Goal: Task Accomplishment & Management: Use online tool/utility

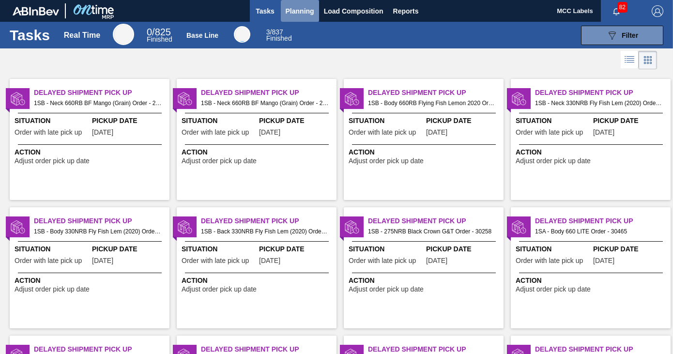
click at [300, 11] on span "Planning" at bounding box center [300, 11] width 29 height 12
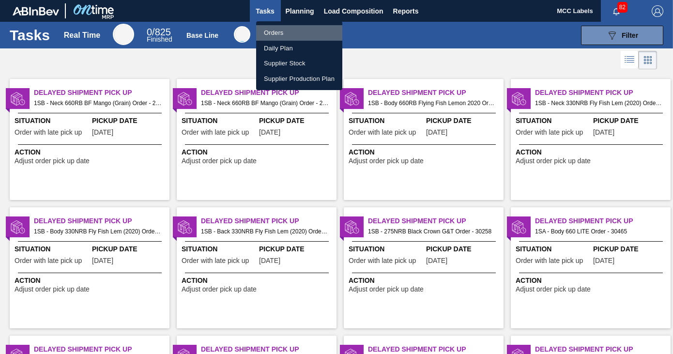
click at [272, 34] on li "Orders" at bounding box center [299, 32] width 86 height 15
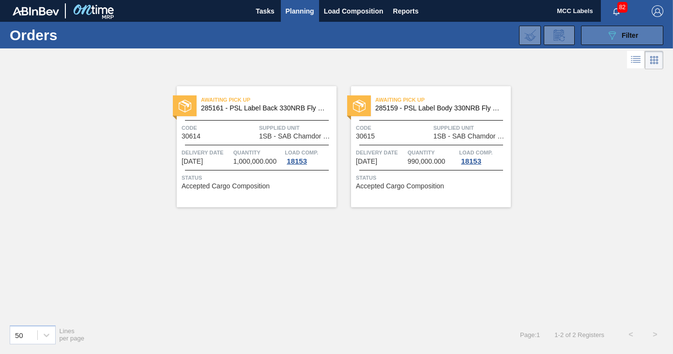
drag, startPoint x: 612, startPoint y: 39, endPoint x: 606, endPoint y: 39, distance: 6.8
click at [611, 39] on icon at bounding box center [612, 35] width 7 height 8
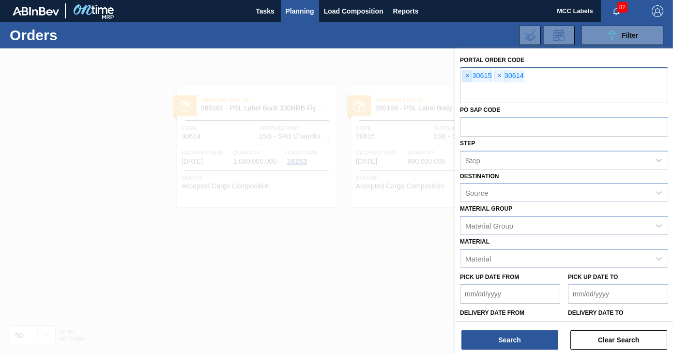
click at [464, 75] on span "×" at bounding box center [467, 76] width 9 height 12
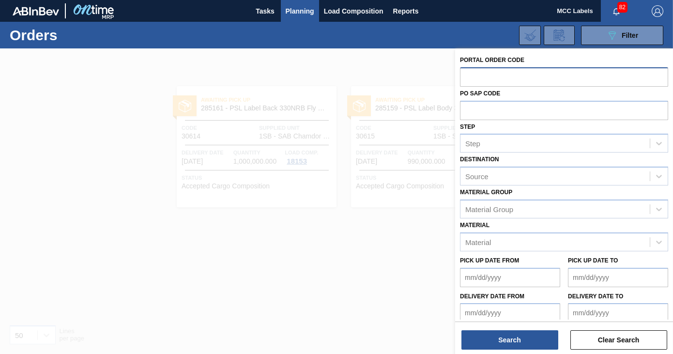
click at [464, 75] on input "text" at bounding box center [564, 76] width 208 height 18
click at [468, 76] on input "text" at bounding box center [564, 76] width 208 height 18
type input "30623"
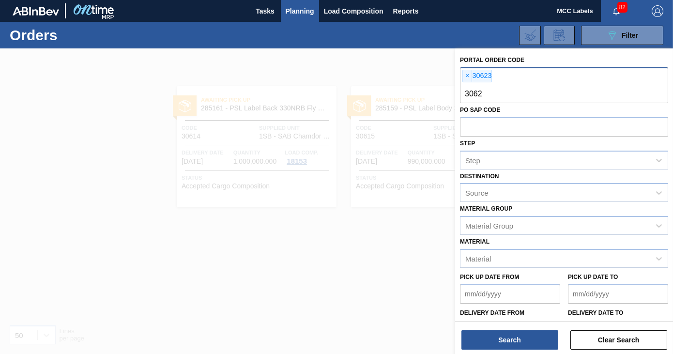
type input "30624"
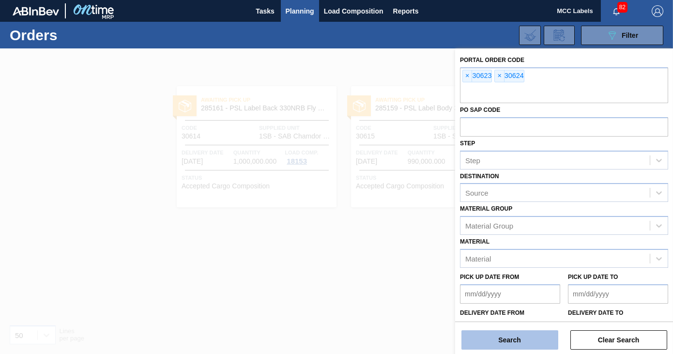
click at [521, 337] on button "Search" at bounding box center [509, 339] width 97 height 19
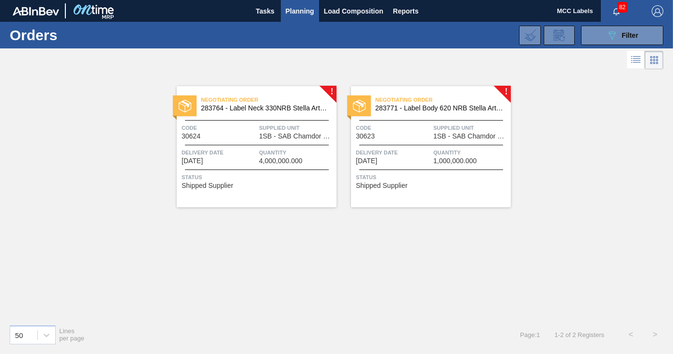
click at [259, 146] on div "Negotiating Order 283764 - Label Neck 330NRB Stella Artois Pack U Code 30624 Su…" at bounding box center [257, 146] width 160 height 121
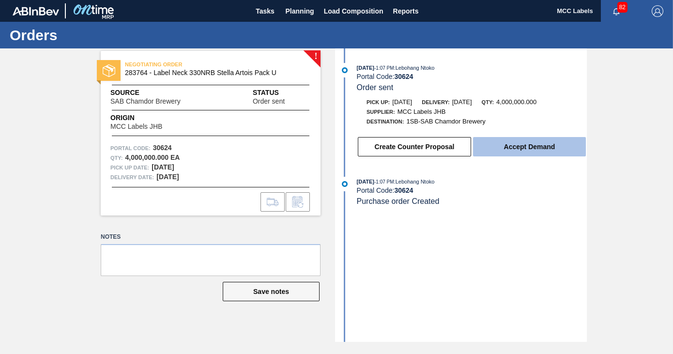
click at [507, 147] on button "Accept Demand" at bounding box center [529, 146] width 113 height 19
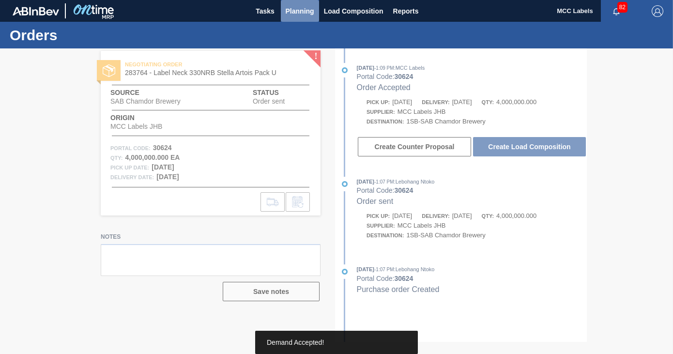
click at [299, 10] on span "Planning" at bounding box center [300, 11] width 29 height 12
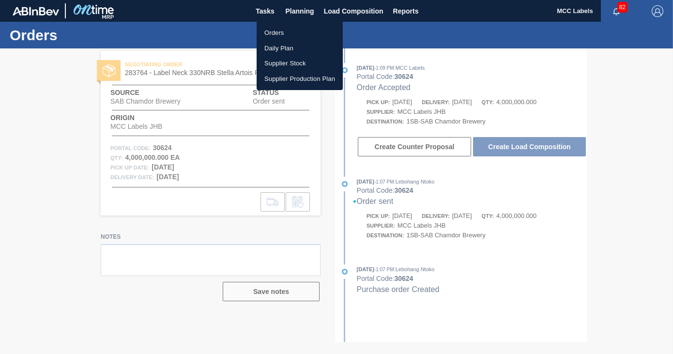
click at [279, 31] on li "Orders" at bounding box center [300, 32] width 86 height 15
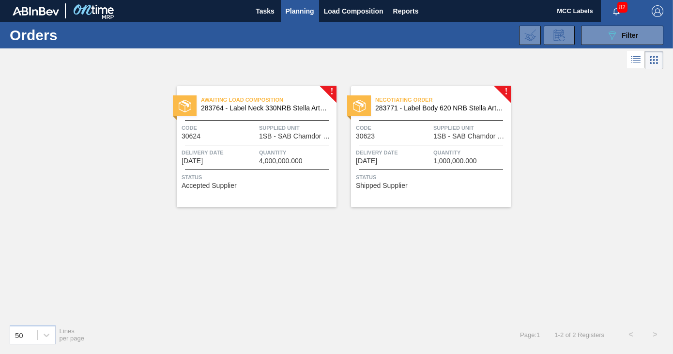
click at [426, 151] on span "Delivery Date" at bounding box center [393, 153] width 75 height 10
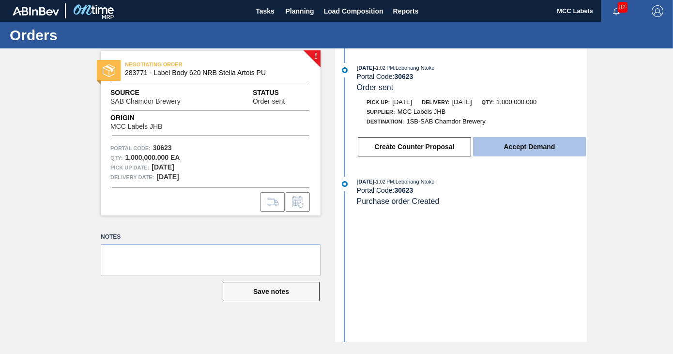
click at [510, 145] on button "Accept Demand" at bounding box center [529, 146] width 113 height 19
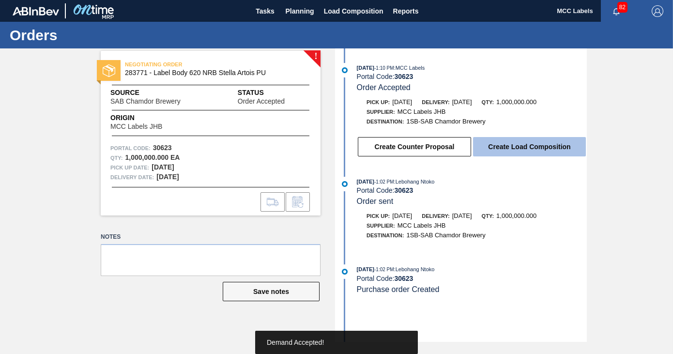
click at [536, 149] on button "Create Load Composition" at bounding box center [529, 146] width 113 height 19
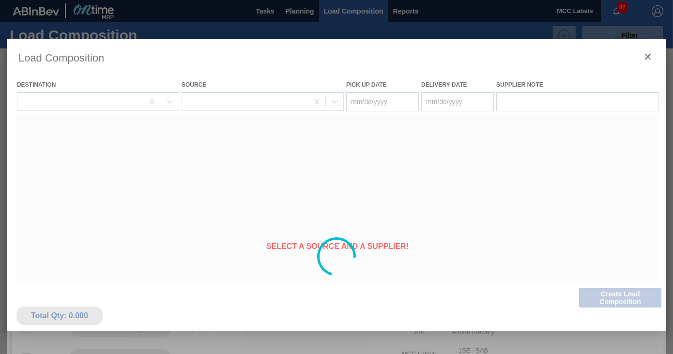
type Date "[DATE]"
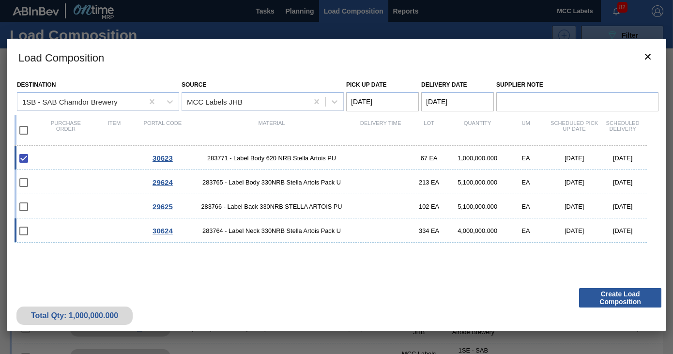
click at [30, 230] on input "checkbox" at bounding box center [24, 231] width 20 height 20
click at [23, 230] on input "checkbox" at bounding box center [24, 231] width 20 height 20
click at [53, 230] on div "30624 283764 - Label Neck 330NRB Stella Artois Pack U 334 EA 4,000,000.000 EA […" at bounding box center [331, 230] width 632 height 24
checkbox input "true"
click at [623, 299] on button "Create Load Composition" at bounding box center [620, 297] width 82 height 19
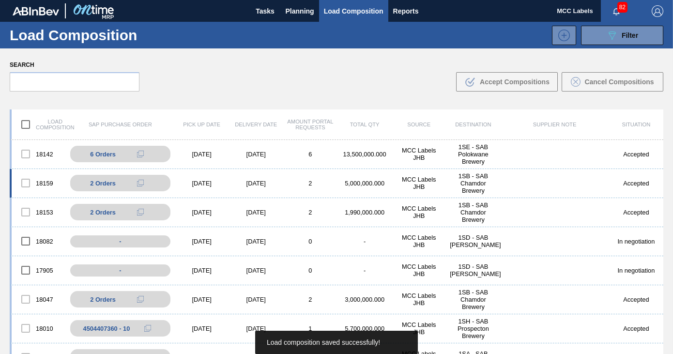
click at [240, 186] on div "[DATE]" at bounding box center [256, 183] width 54 height 7
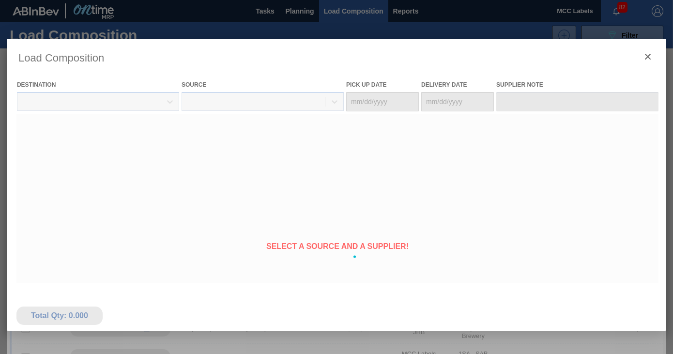
click at [151, 180] on div at bounding box center [336, 257] width 659 height 436
type Date "[DATE]"
